Goal: Information Seeking & Learning: Learn about a topic

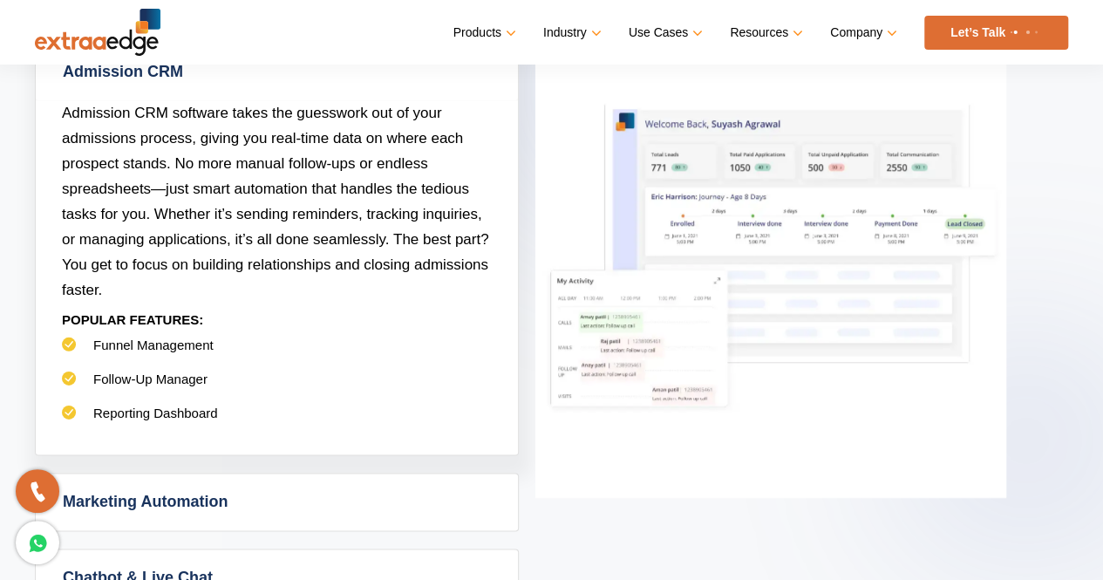
scroll to position [872, 0]
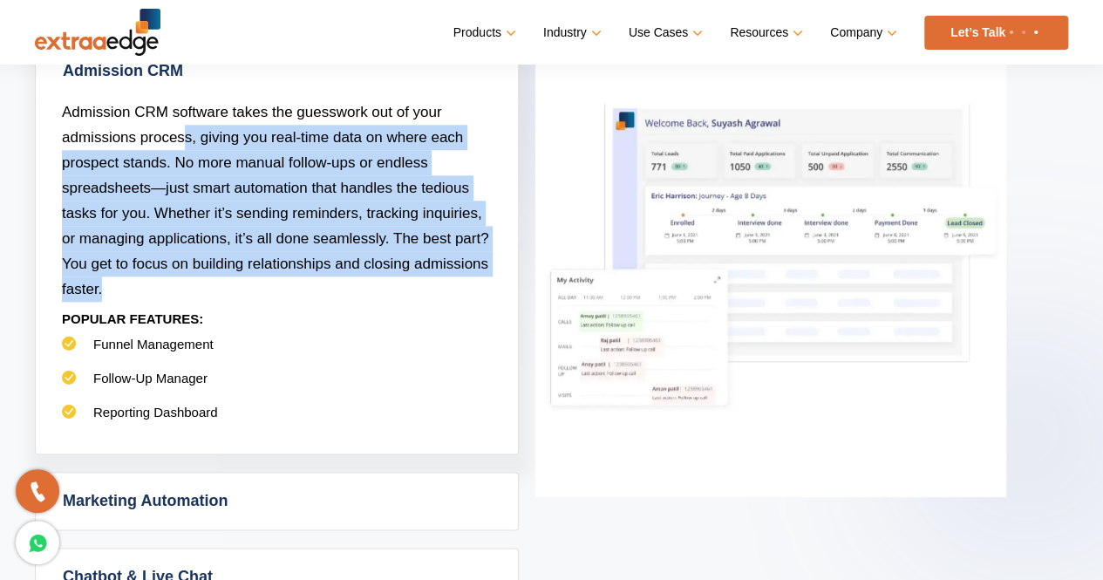
drag, startPoint x: 186, startPoint y: 136, endPoint x: 484, endPoint y: 276, distance: 329.3
click at [484, 276] on p "Admission CRM software takes the guesswork out of your admissions process, givi…" at bounding box center [277, 200] width 430 height 202
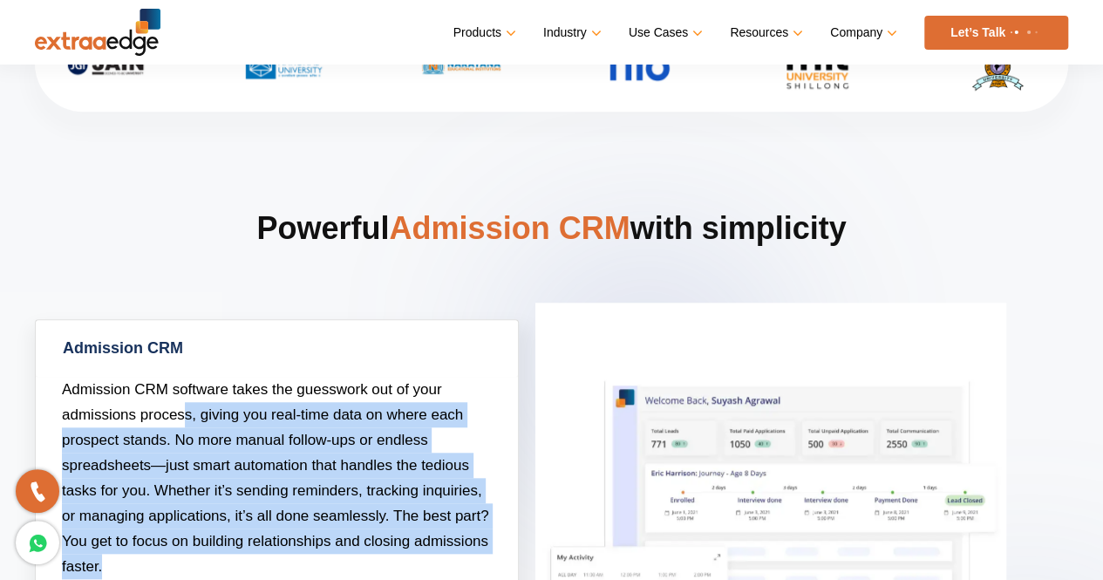
scroll to position [349, 0]
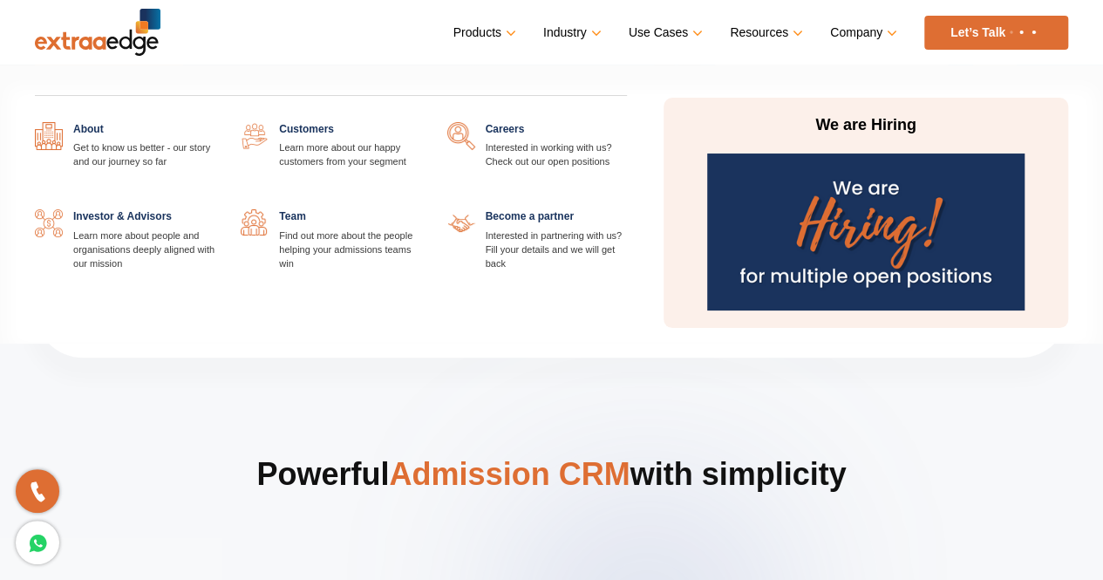
click at [215, 122] on link at bounding box center [215, 122] width 0 height 0
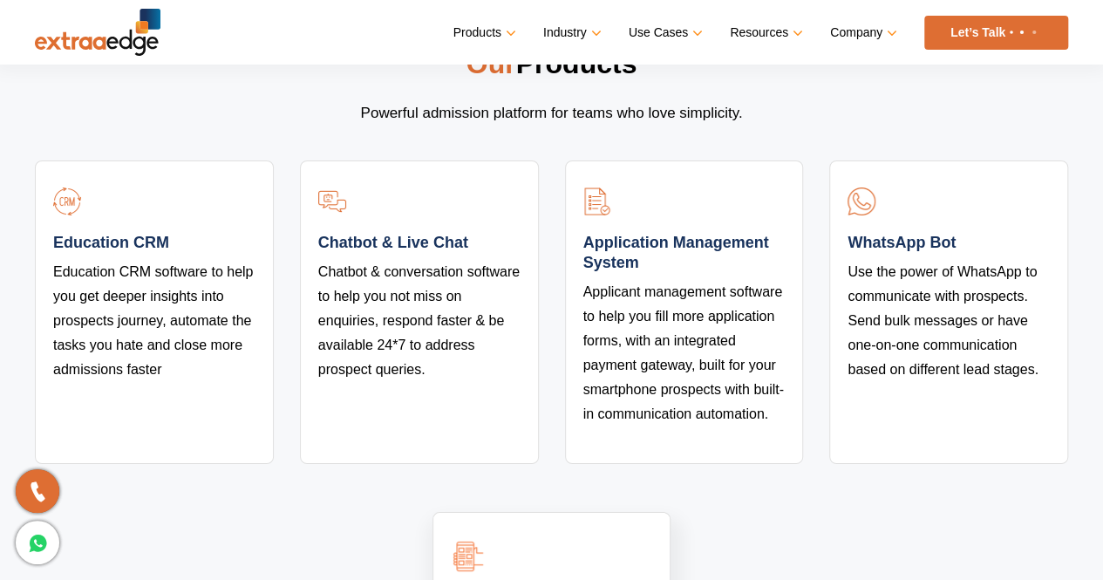
scroll to position [3314, 0]
